Goal: Book appointment/travel/reservation

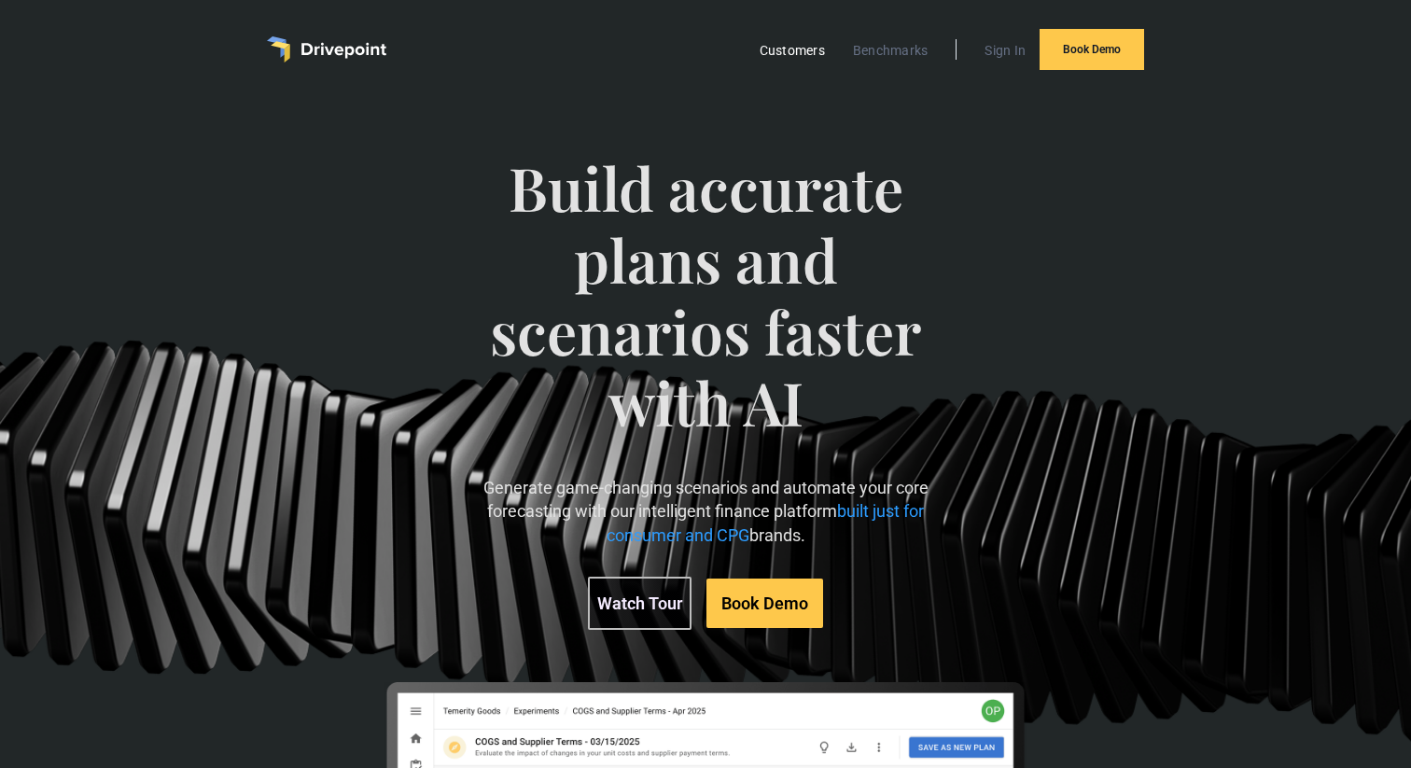
click at [811, 56] on link "Customers" at bounding box center [792, 50] width 84 height 24
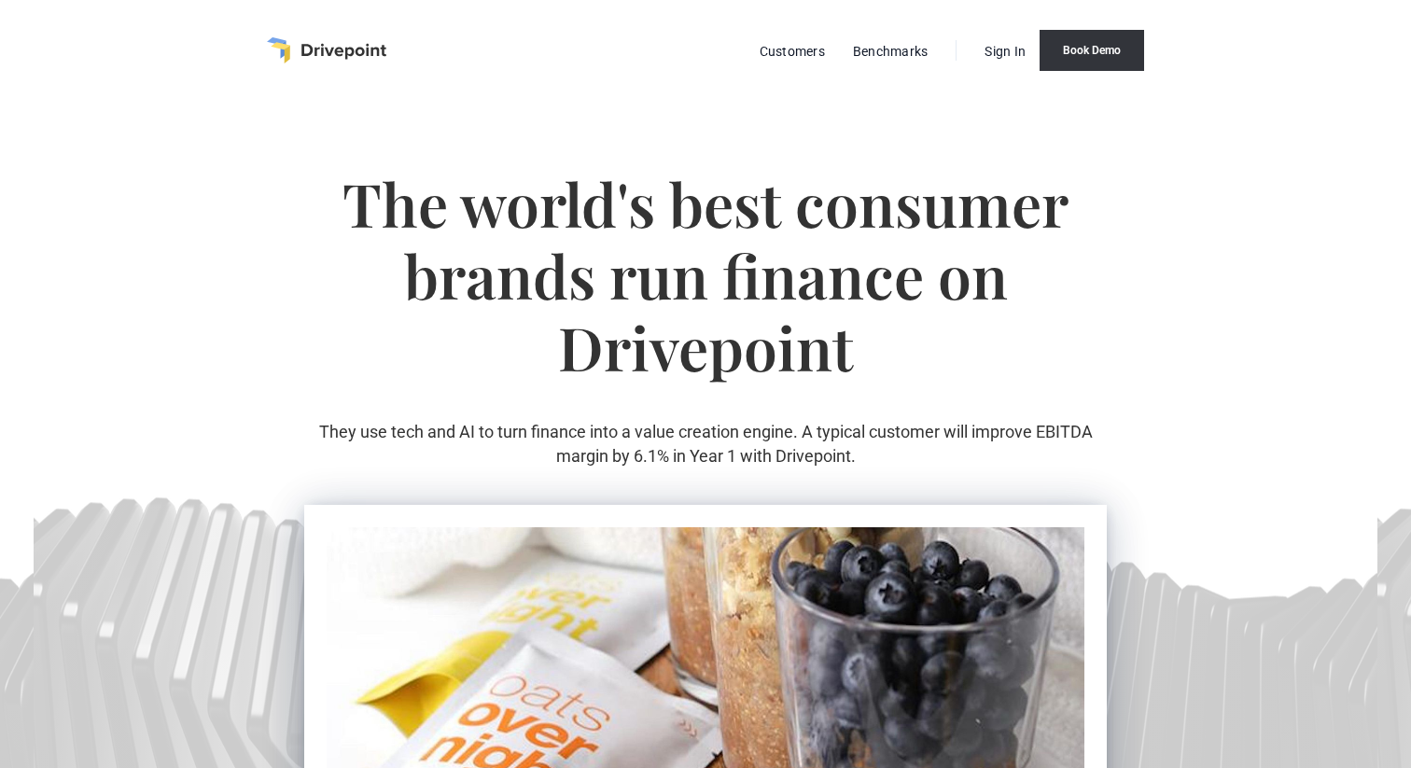
click at [1088, 56] on link "Book Demo" at bounding box center [1092, 50] width 105 height 41
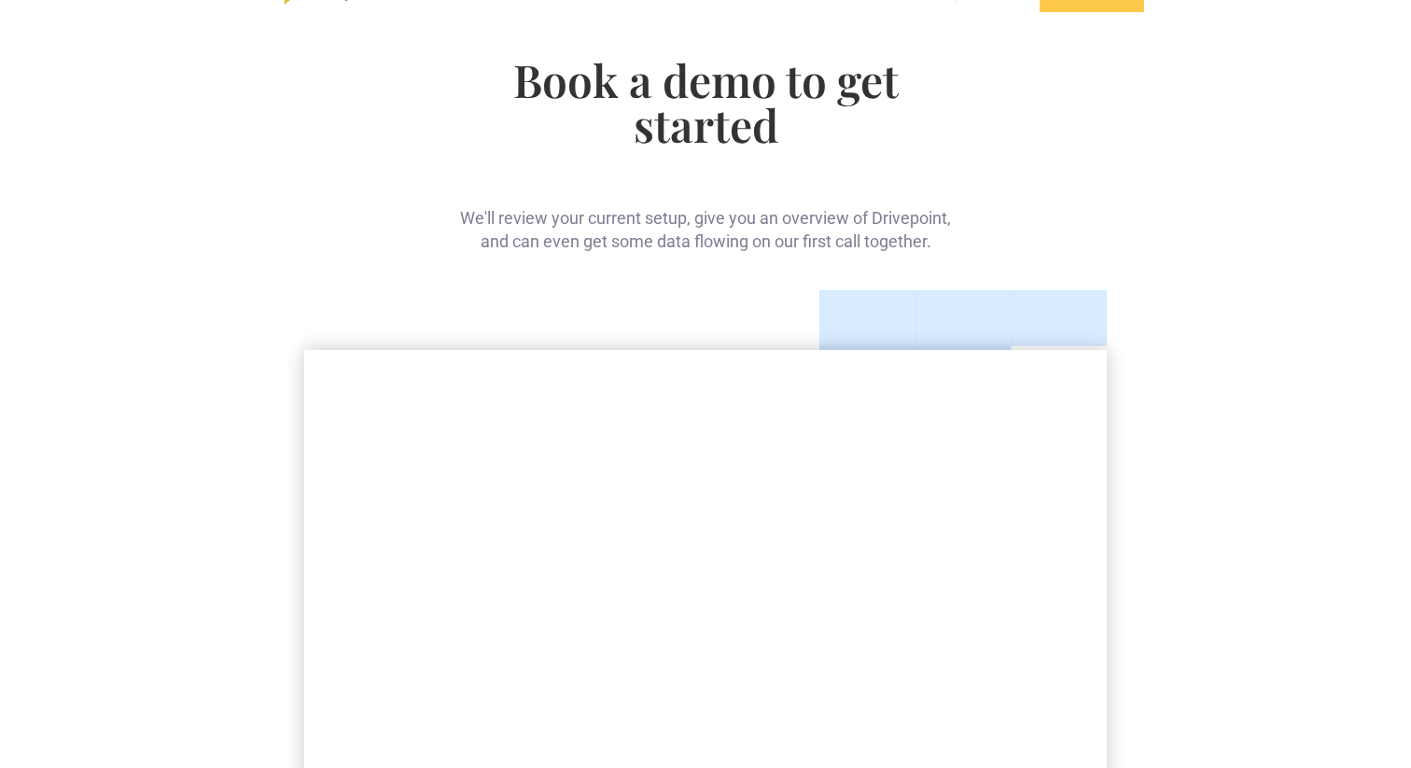
scroll to position [67, 0]
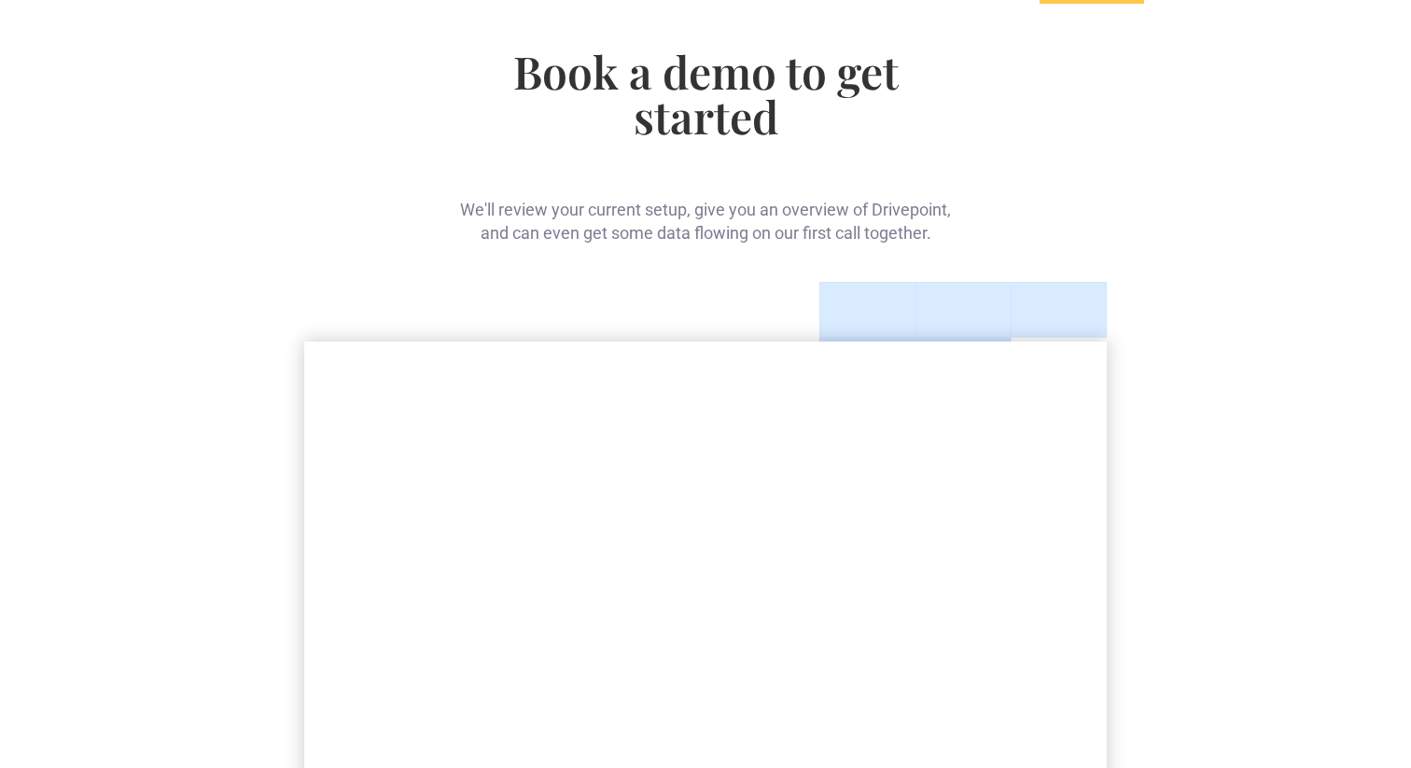
click at [720, 307] on div at bounding box center [705, 312] width 802 height 60
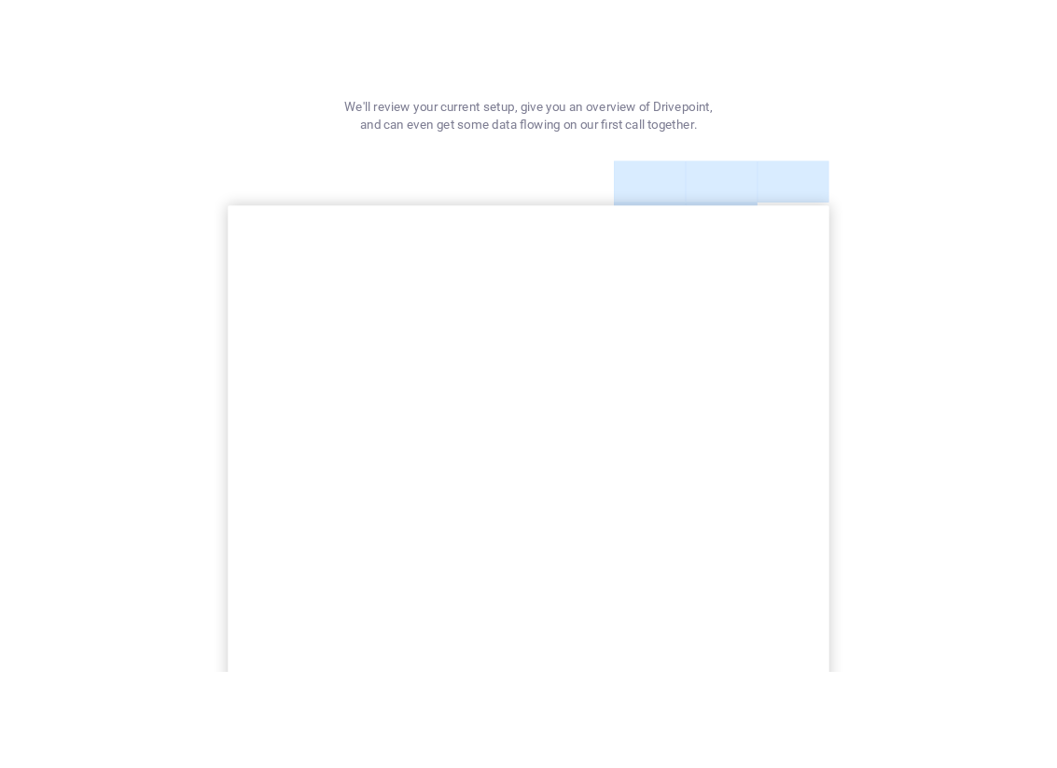
scroll to position [345, 0]
